Goal: Task Accomplishment & Management: Use online tool/utility

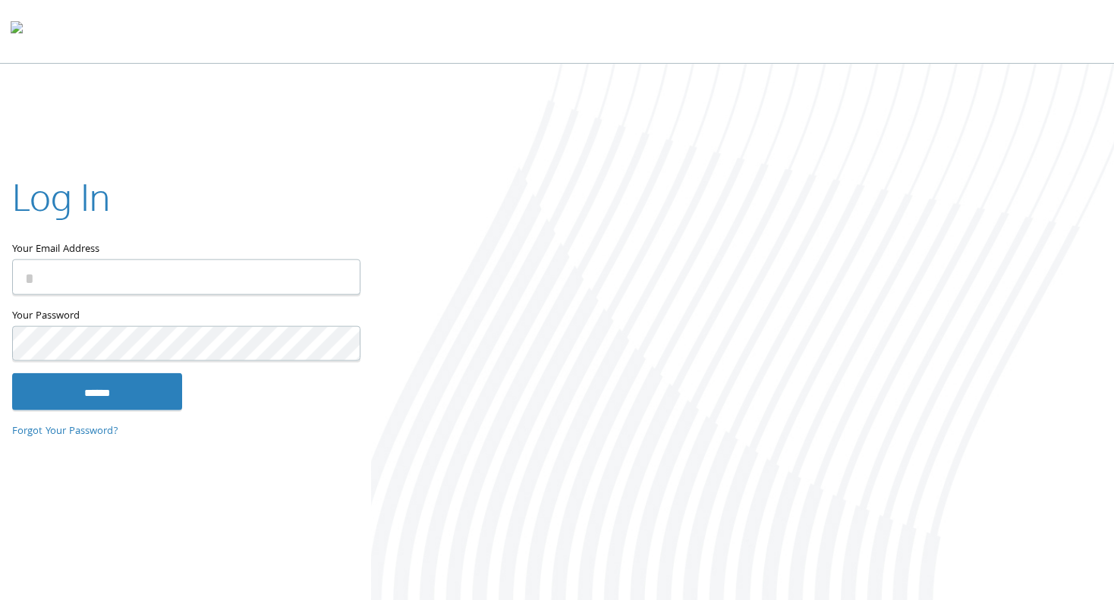
type input "**********"
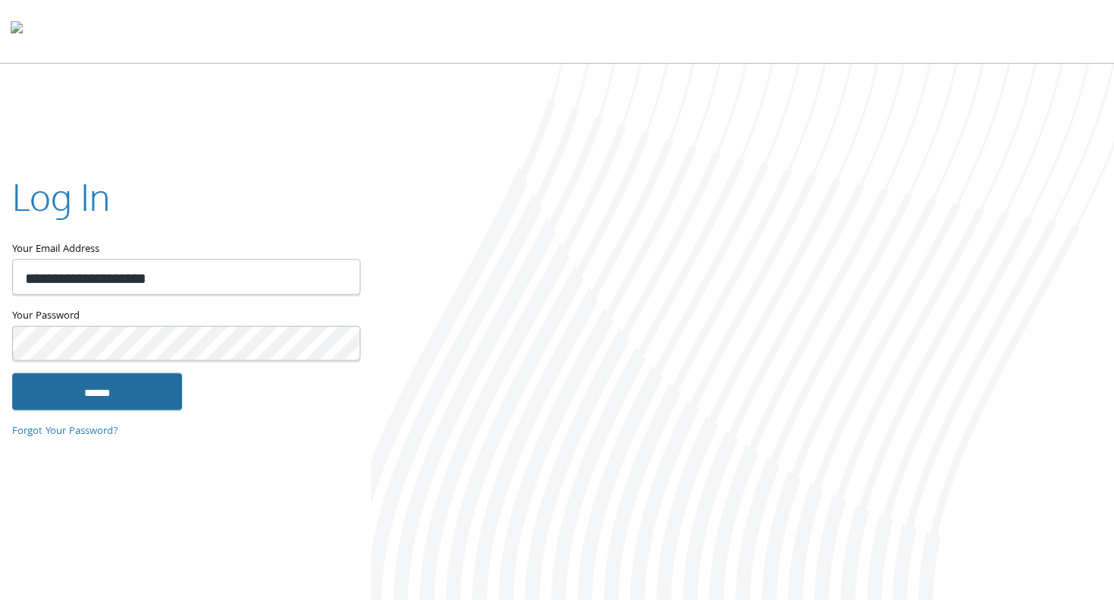
click at [115, 375] on input "******" at bounding box center [97, 391] width 170 height 36
click at [94, 386] on input "******" at bounding box center [97, 391] width 170 height 36
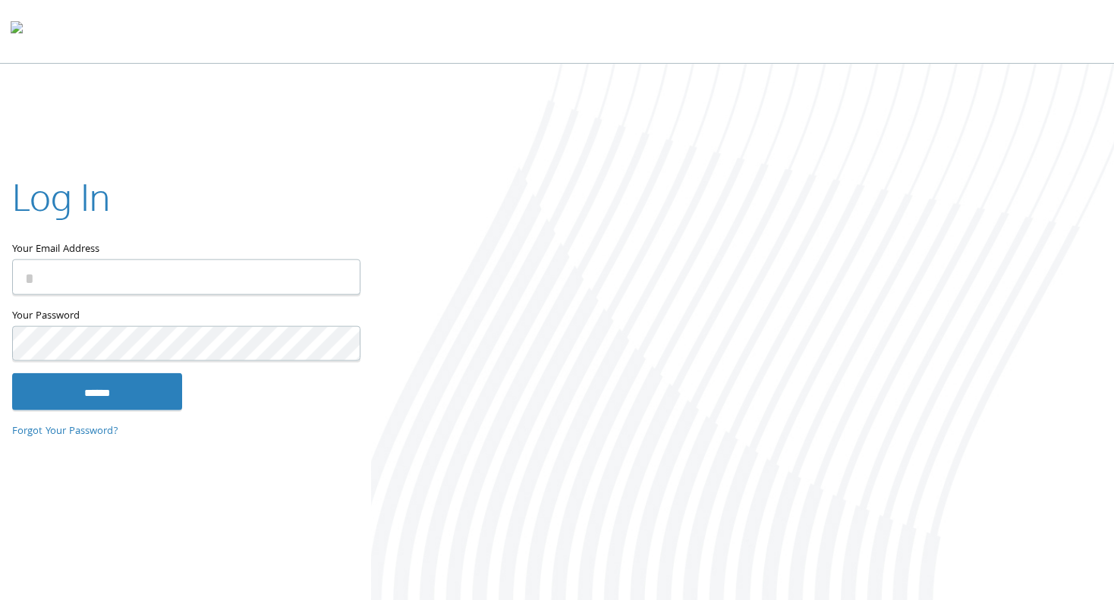
type input "**********"
